Goal: Task Accomplishment & Management: Manage account settings

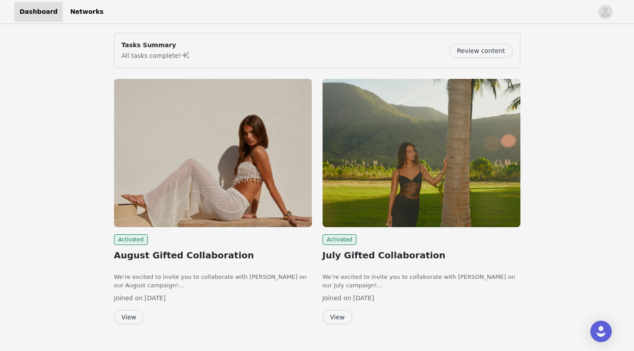
click at [478, 55] on button "Review content" at bounding box center [480, 51] width 63 height 14
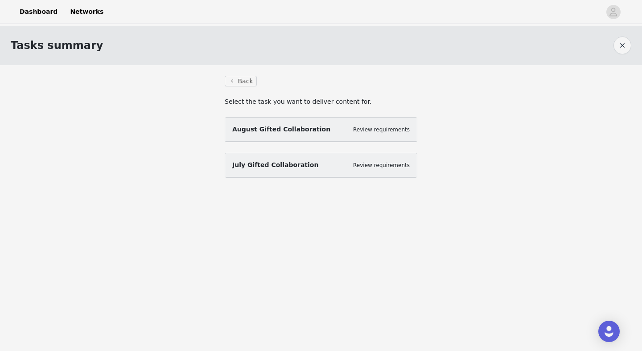
click at [270, 131] on span "August Gifted Collaboration" at bounding box center [281, 129] width 98 height 7
click at [392, 130] on link "Review requirements" at bounding box center [381, 130] width 57 height 6
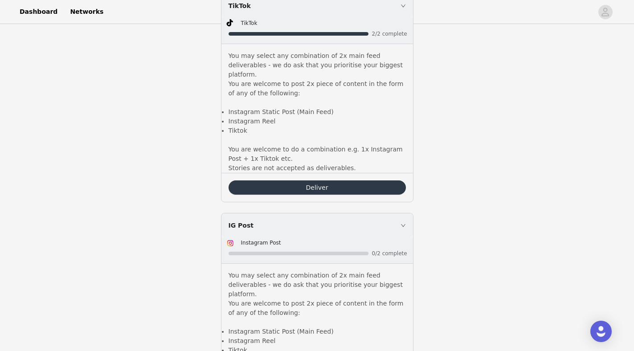
scroll to position [772, 0]
